Goal: Information Seeking & Learning: Compare options

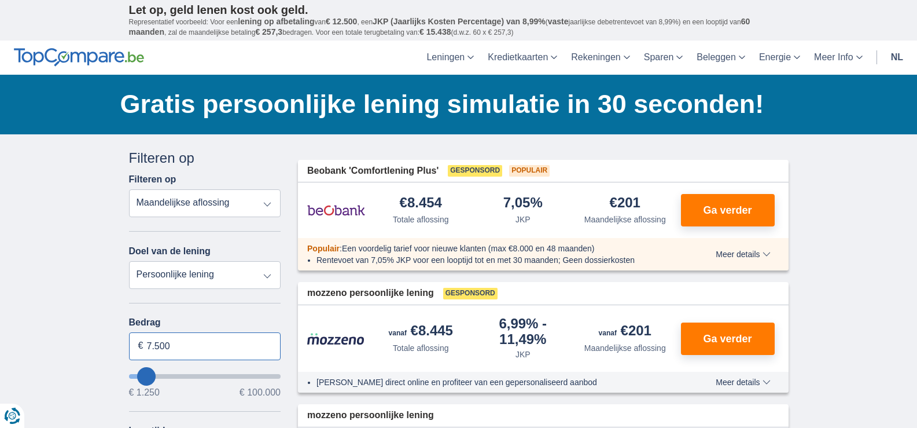
drag, startPoint x: 154, startPoint y: 344, endPoint x: 167, endPoint y: 344, distance: 13.3
click at [155, 344] on input "7.500" at bounding box center [205, 346] width 152 height 28
type input "3.500"
type input "3250"
select select "30"
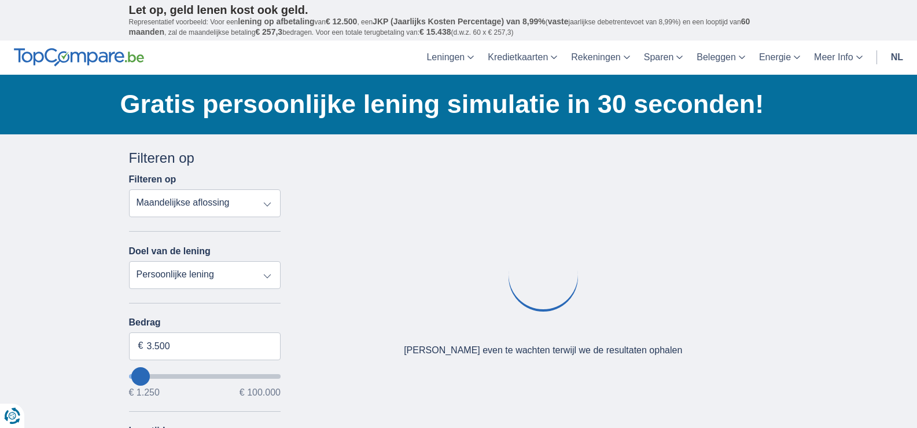
click at [218, 394] on div "€ 1.250 € 100.000" at bounding box center [205, 392] width 152 height 9
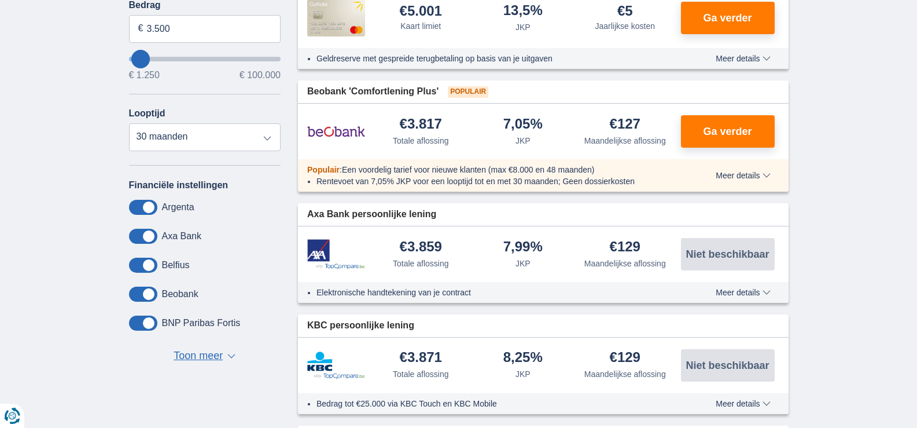
scroll to position [463, 0]
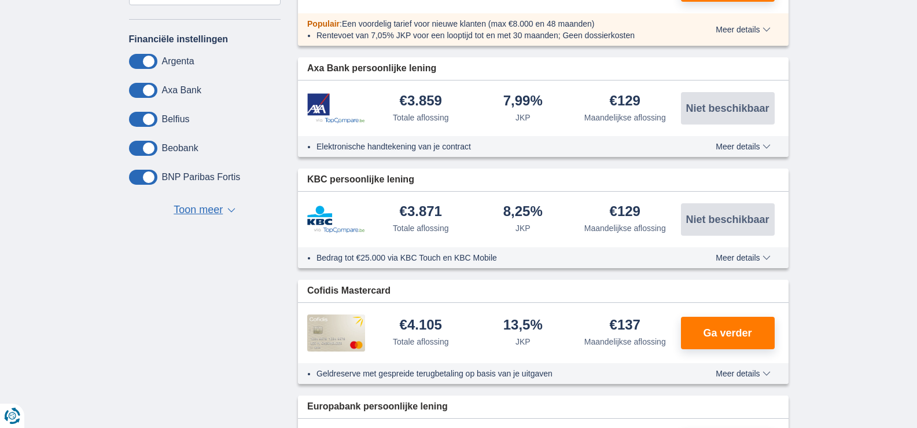
click at [768, 255] on span "Meer details" at bounding box center [743, 257] width 54 height 8
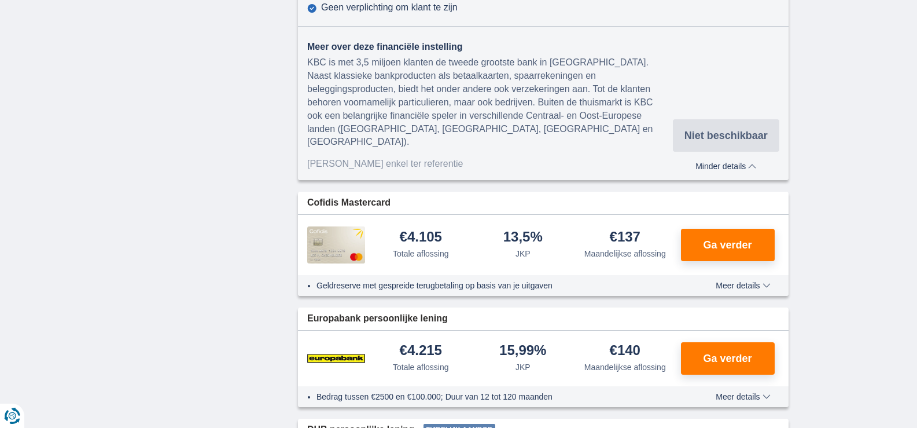
scroll to position [810, 0]
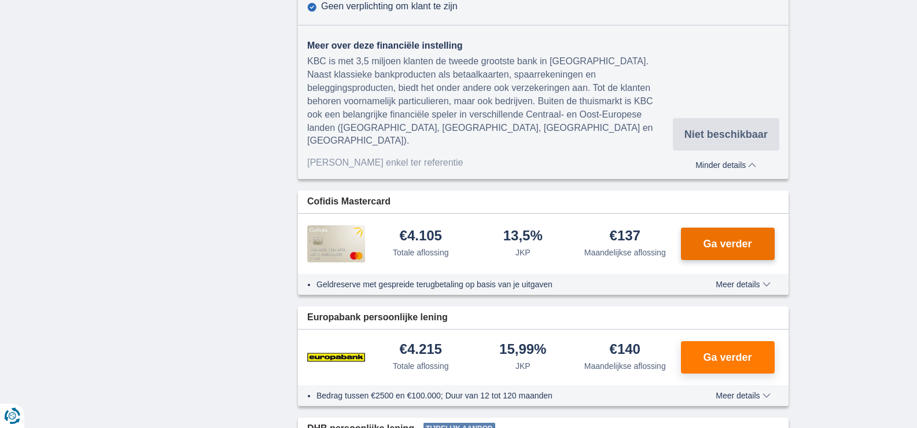
click at [730, 238] on span "Ga verder" at bounding box center [727, 243] width 49 height 10
